Goal: Communication & Community: Answer question/provide support

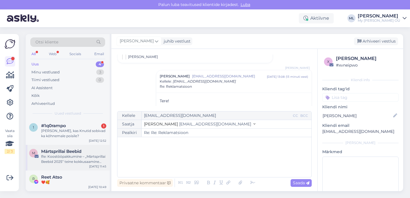
scroll to position [13, 0]
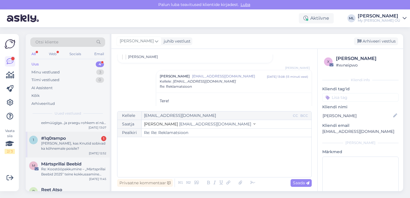
click at [68, 146] on div "[PERSON_NAME], kas Knutid sobivad ka kõhnemale poisile?" at bounding box center [73, 146] width 65 height 10
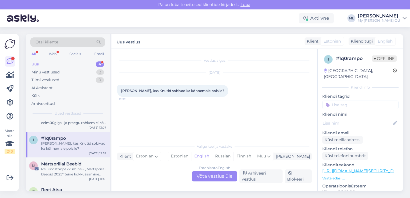
scroll to position [0, 0]
click at [210, 172] on div "Estonian to English Võta vestlus üle" at bounding box center [214, 176] width 45 height 10
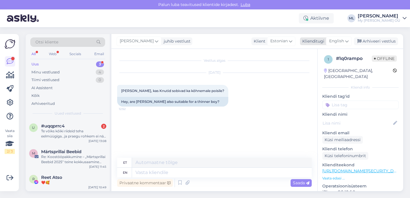
click at [340, 42] on span "English" at bounding box center [336, 41] width 15 height 6
type input "est"
drag, startPoint x: 308, startPoint y: 65, endPoint x: 258, endPoint y: 105, distance: 64.7
click at [308, 65] on link "Estonian" at bounding box center [326, 66] width 63 height 9
click at [186, 168] on textarea at bounding box center [214, 172] width 195 height 12
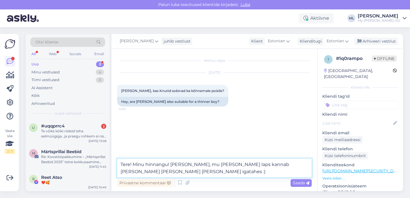
drag, startPoint x: 224, startPoint y: 163, endPoint x: 229, endPoint y: 169, distance: 7.5
click at [224, 163] on textarea "Tere! Minu hinnangul [PERSON_NAME], mu [PERSON_NAME] laps kannab [PERSON_NAME] …" at bounding box center [214, 168] width 195 height 19
click at [223, 164] on textarea "Tere! Minu hinnangul [PERSON_NAME], mu [PERSON_NAME] laps kannab [PERSON_NAME] …" at bounding box center [214, 168] width 195 height 19
click at [232, 165] on textarea "Tere! Minu hinnangul [PERSON_NAME], mu [PERSON_NAME] laps kannab [PERSON_NAME] …" at bounding box center [214, 168] width 195 height 19
click at [154, 173] on textarea "Tere! Minu hinnangul [PERSON_NAME], mu [PERSON_NAME] poiss kannab [PERSON_NAME]…" at bounding box center [214, 168] width 195 height 19
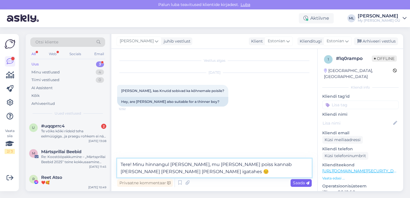
type textarea "Tere! Minu hinnangul [PERSON_NAME], mu [PERSON_NAME] poiss kannab [PERSON_NAME]…"
click at [299, 185] on span "Saada" at bounding box center [301, 182] width 17 height 5
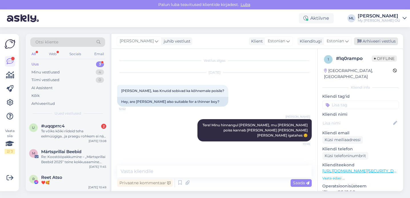
click at [376, 44] on div "Arhiveeri vestlus" at bounding box center [376, 41] width 44 height 8
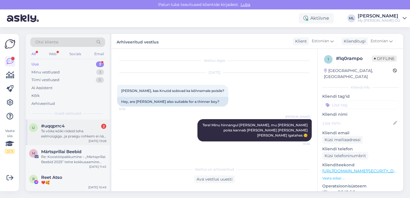
click at [70, 130] on div "Te võiks kõiki riideid teha eelmüügiga...ja praegu rohkem ei näe midagi teil..." at bounding box center [73, 134] width 65 height 10
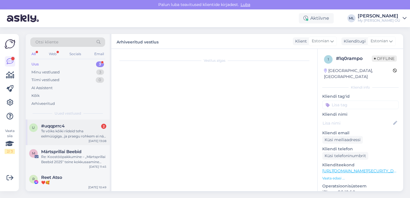
scroll to position [3974, 0]
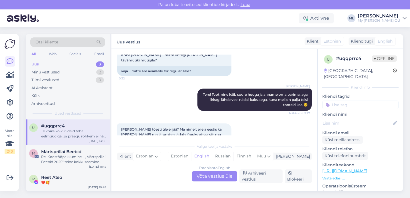
click at [210, 175] on div "Estonian to English Võta vestlus üle" at bounding box center [214, 176] width 45 height 10
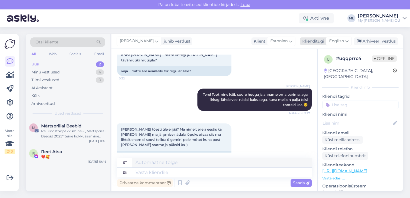
click at [337, 38] on span "English" at bounding box center [336, 41] width 15 height 6
click at [302, 68] on link "Estonian" at bounding box center [326, 66] width 63 height 9
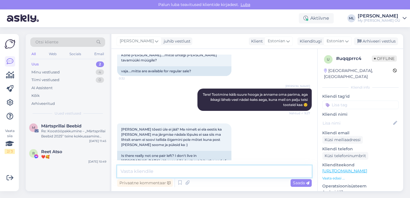
click at [177, 170] on textarea at bounding box center [214, 172] width 195 height 12
type textarea "T"
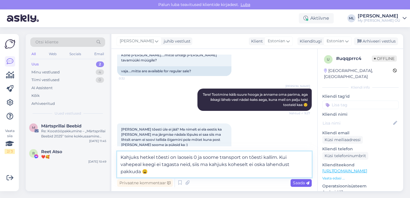
type textarea "Kahjuks hetkel tõesti on laoseis 0 ja soome transport on tõesti kallim. Kui vah…"
click at [302, 182] on span "Saada" at bounding box center [301, 182] width 17 height 5
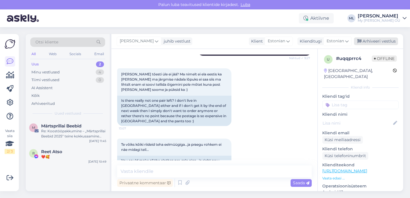
click at [371, 38] on div "Arhiveeri vestlus" at bounding box center [376, 41] width 44 height 8
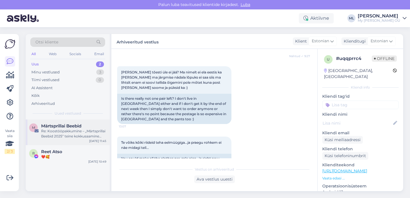
click at [67, 132] on div "Re: Koostööpakkumine – „Märtsprillai Beebid 2025“ teine kokkusaamine mais" at bounding box center [73, 134] width 65 height 10
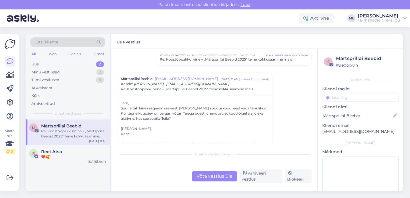
scroll to position [52, 0]
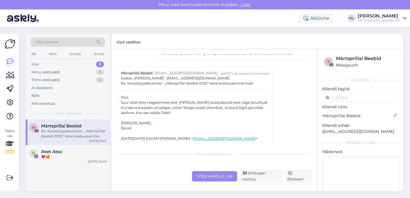
click at [212, 178] on div "Võta vestlus üle" at bounding box center [214, 176] width 45 height 10
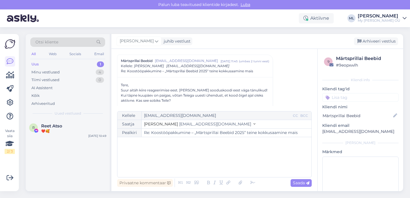
click at [179, 123] on span "[EMAIL_ADDRESS][DOMAIN_NAME]" at bounding box center [215, 123] width 72 height 5
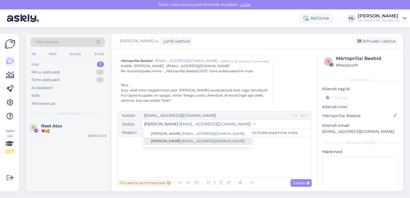
click at [182, 139] on span "[EMAIL_ADDRESS][DOMAIN_NAME]" at bounding box center [213, 141] width 63 height 4
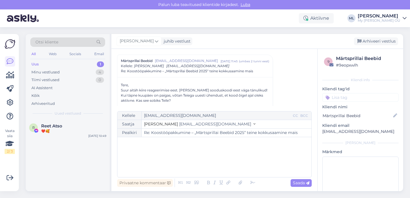
click at [168, 147] on div "﻿" at bounding box center [214, 157] width 188 height 34
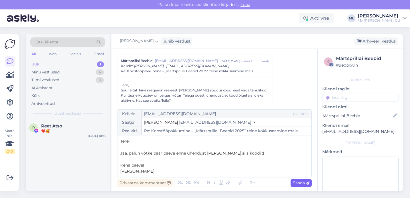
click at [302, 186] on div "Saada" at bounding box center [301, 183] width 21 height 8
type input "Re: Koostööpakkumine – „Märtsprillai Beebid 2025“ teine kokkusaamine mais"
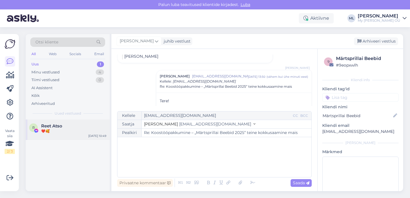
click at [76, 132] on div "❤️🥰" at bounding box center [73, 131] width 65 height 5
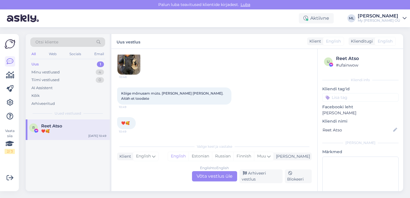
scroll to position [64, 0]
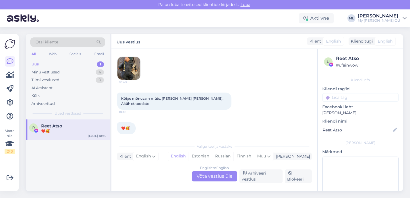
click at [216, 175] on div "English to English Võta vestlus üle" at bounding box center [214, 176] width 45 height 10
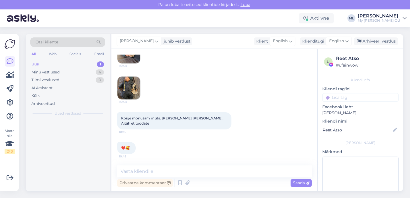
scroll to position [39, 0]
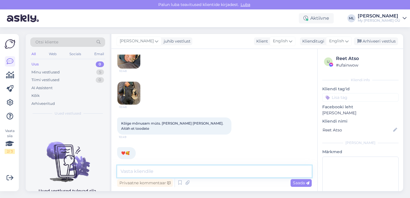
click at [237, 172] on textarea at bounding box center [214, 172] width 195 height 12
click at [181, 172] on textarea "Aitäh, et tellite" at bounding box center [214, 172] width 195 height 12
type textarea "Aitäh Teile 💕"
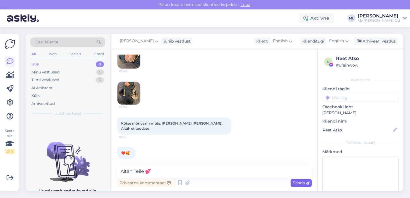
click at [300, 181] on span "Saada" at bounding box center [301, 182] width 17 height 5
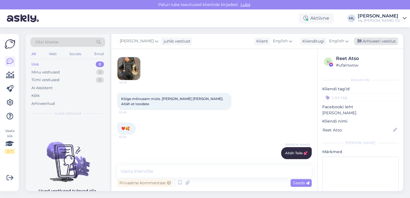
click at [368, 42] on div "Arhiveeri vestlus" at bounding box center [376, 41] width 44 height 8
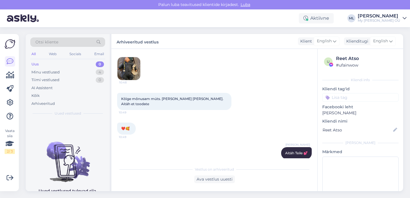
scroll to position [64, 0]
click at [67, 71] on div "Minu vestlused 4" at bounding box center [67, 72] width 75 height 8
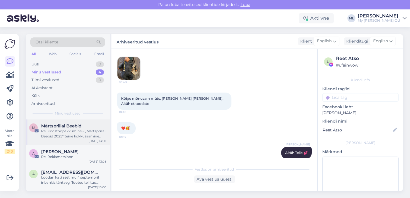
click at [69, 136] on div "Re: Koostööpakkumine – „Märtsprillai Beebid 2025“ teine kokkusaamine mais" at bounding box center [73, 134] width 65 height 10
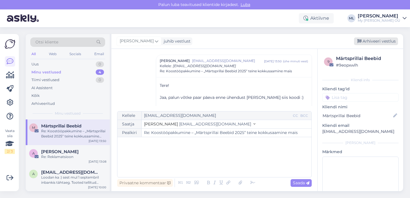
click at [365, 41] on div "Arhiveeri vestlus" at bounding box center [376, 41] width 44 height 8
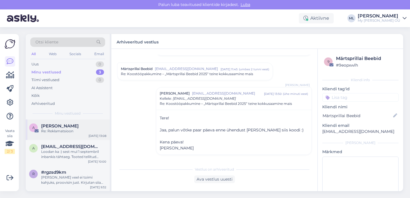
click at [65, 131] on div "Re: Reklamatsioon" at bounding box center [73, 131] width 65 height 5
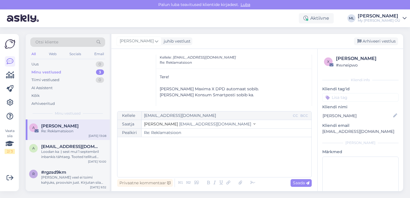
scroll to position [195, 0]
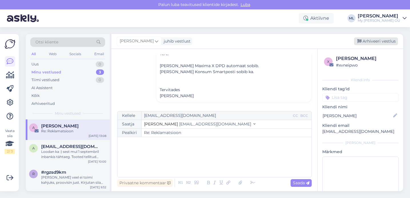
click at [379, 43] on div "Arhiveeri vestlus" at bounding box center [376, 41] width 44 height 8
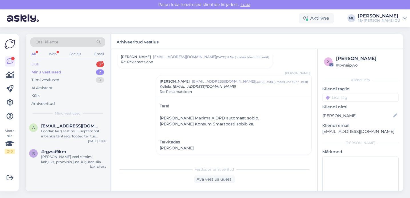
click at [83, 64] on div "Uus 2" at bounding box center [67, 64] width 75 height 8
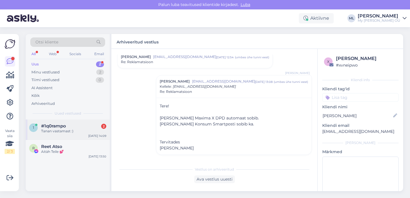
drag, startPoint x: 66, startPoint y: 128, endPoint x: 74, endPoint y: 134, distance: 10.5
click at [65, 128] on span "#1q0rampo" at bounding box center [53, 125] width 25 height 5
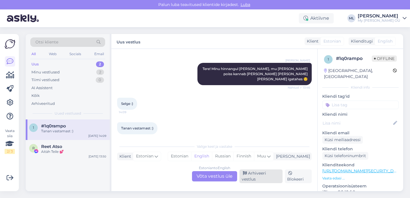
click at [249, 176] on div "Arhiveeri vestlus" at bounding box center [261, 177] width 43 height 14
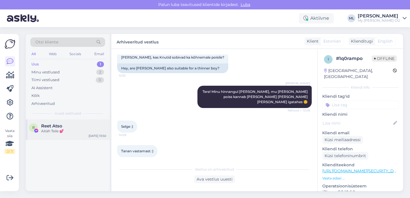
click at [43, 126] on span "Reet Atso" at bounding box center [51, 125] width 21 height 5
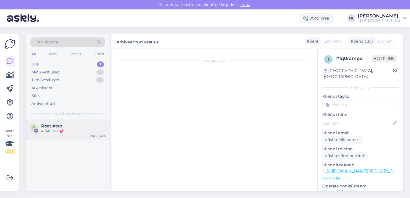
scroll to position [89, 0]
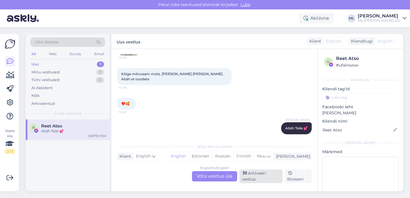
click at [267, 178] on div "Arhiveeri vestlus" at bounding box center [261, 177] width 43 height 14
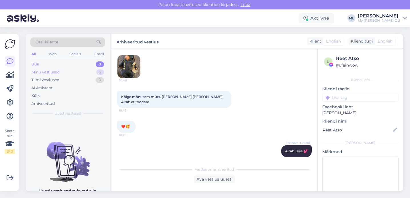
click at [40, 70] on div "Minu vestlused" at bounding box center [45, 72] width 28 height 6
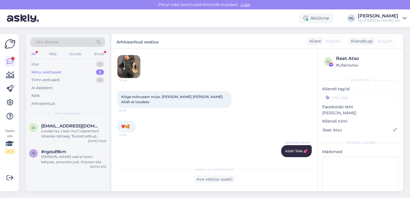
click at [29, 65] on div "Otsi kliente All Web Socials Email Uus 0 Minu vestlused 2 Tiimi vestlused 0 AI …" at bounding box center [68, 76] width 84 height 85
click at [37, 65] on div "Uus" at bounding box center [34, 64] width 7 height 6
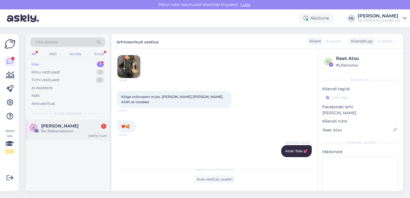
click at [57, 130] on div "Re: Reklamatsioon" at bounding box center [73, 131] width 65 height 5
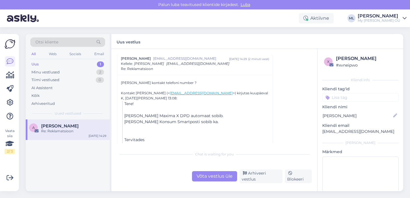
scroll to position [190, 0]
click at [217, 176] on div "Võta vestlus üle" at bounding box center [214, 176] width 45 height 10
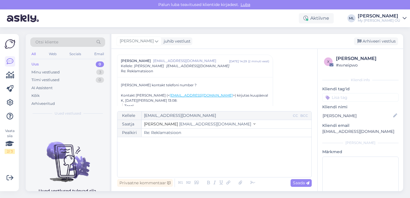
click at [179, 125] on span "[EMAIL_ADDRESS][DOMAIN_NAME]" at bounding box center [215, 123] width 72 height 5
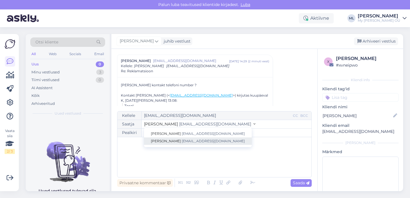
click at [185, 140] on span "[EMAIL_ADDRESS][DOMAIN_NAME]" at bounding box center [213, 141] width 63 height 4
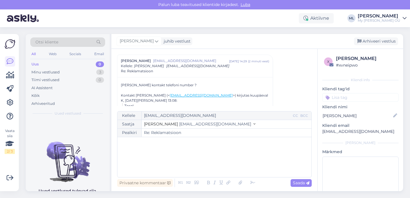
click at [179, 146] on p "﻿" at bounding box center [214, 143] width 188 height 6
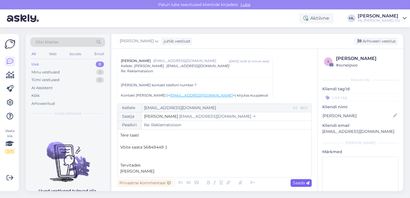
click at [301, 183] on span "Saada" at bounding box center [301, 182] width 17 height 5
type input "Re: Re: Reklamatsioon"
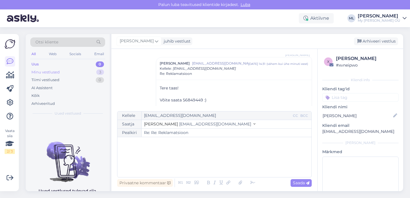
click at [58, 71] on div "Minu vestlused" at bounding box center [45, 72] width 28 height 6
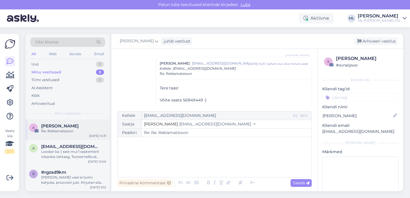
click at [46, 127] on span "[PERSON_NAME]" at bounding box center [59, 125] width 37 height 5
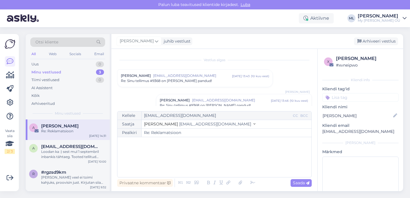
scroll to position [0, 0]
click at [370, 43] on div "Arhiveeri vestlus" at bounding box center [376, 41] width 44 height 8
